Goal: Task Accomplishment & Management: Use online tool/utility

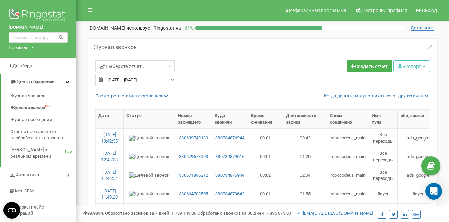
select select "50"
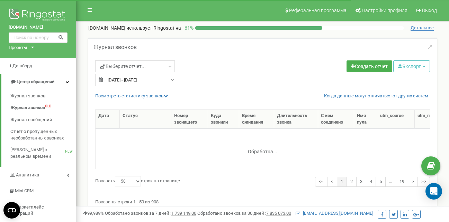
select select "50"
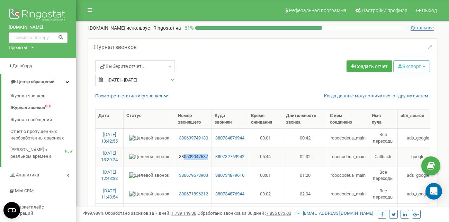
drag, startPoint x: 210, startPoint y: 156, endPoint x: 185, endPoint y: 156, distance: 24.9
click at [185, 156] on td "380509047637" at bounding box center [193, 156] width 37 height 19
copy link "0509047637"
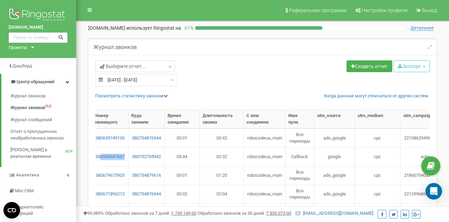
scroll to position [0, 2]
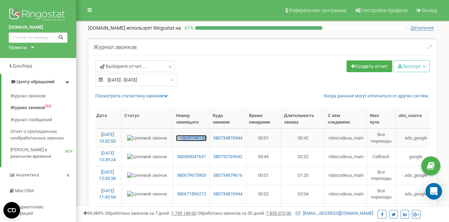
drag, startPoint x: 207, startPoint y: 139, endPoint x: 183, endPoint y: 139, distance: 24.2
copy link "0639749130"
